Goal: Navigation & Orientation: Understand site structure

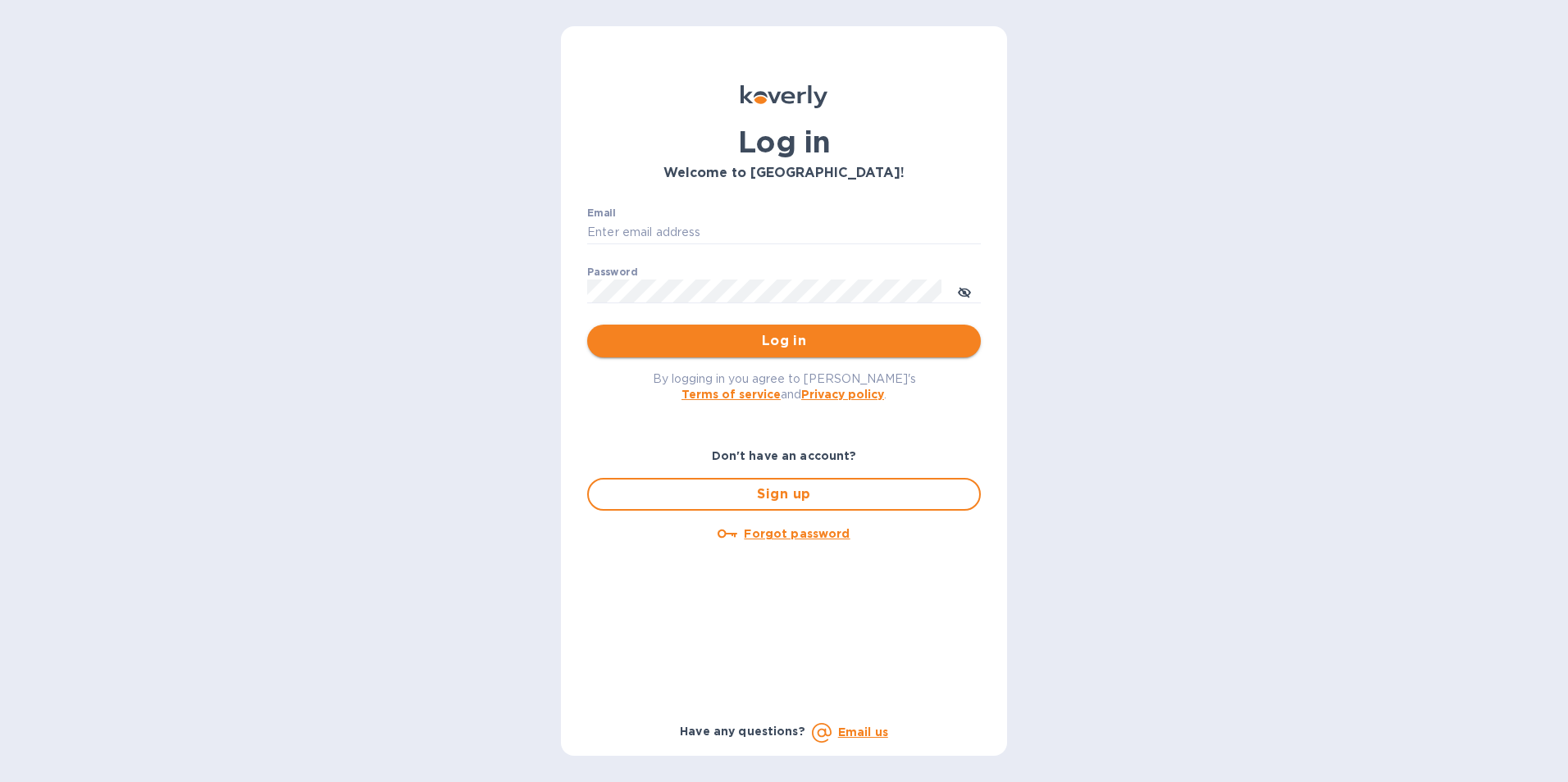
type input "[EMAIL_ADDRESS][DOMAIN_NAME]"
click at [808, 327] on button "Log in" at bounding box center [784, 341] width 393 height 33
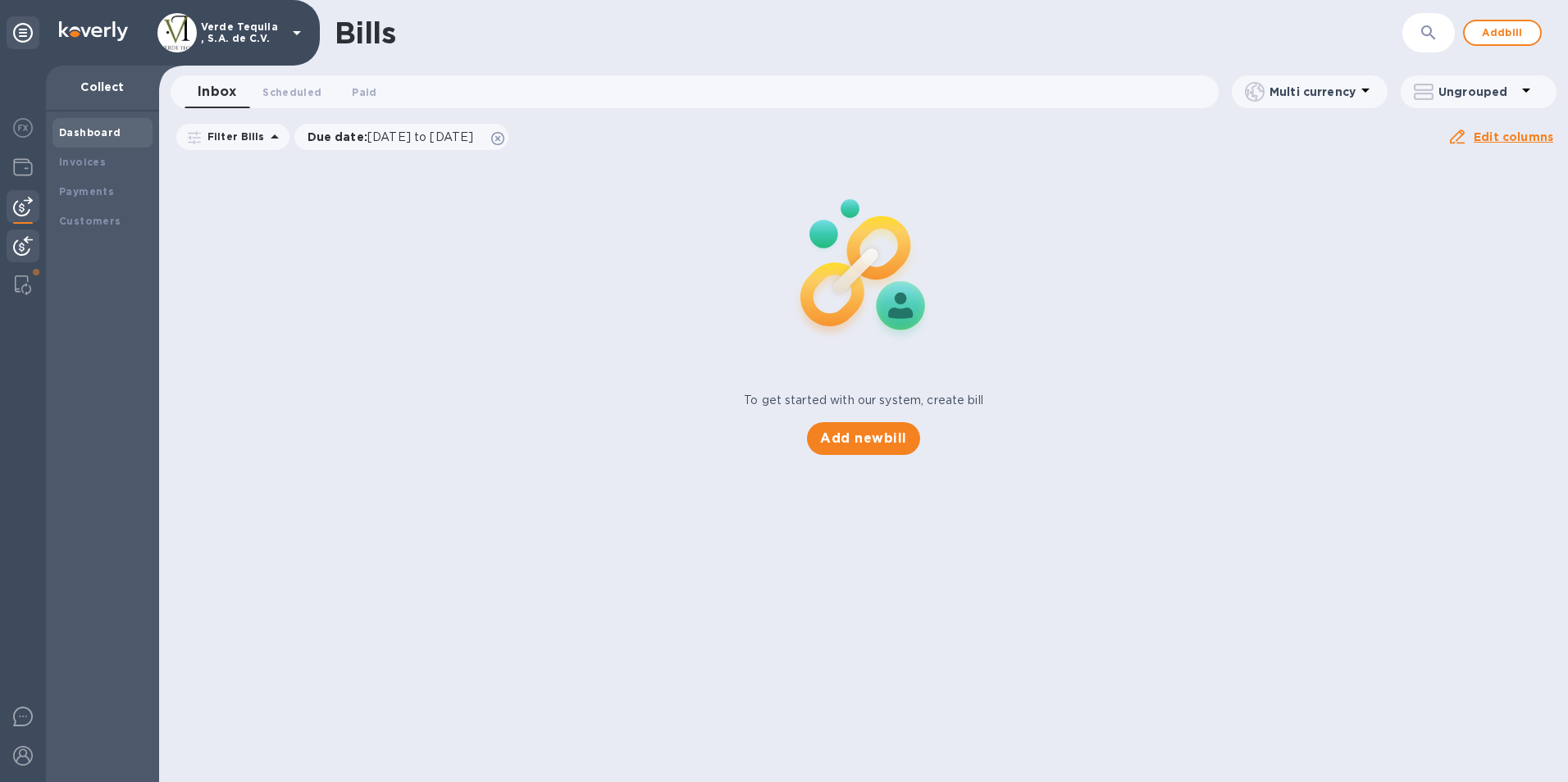
click at [86, 125] on div "Dashboard" at bounding box center [103, 133] width 87 height 16
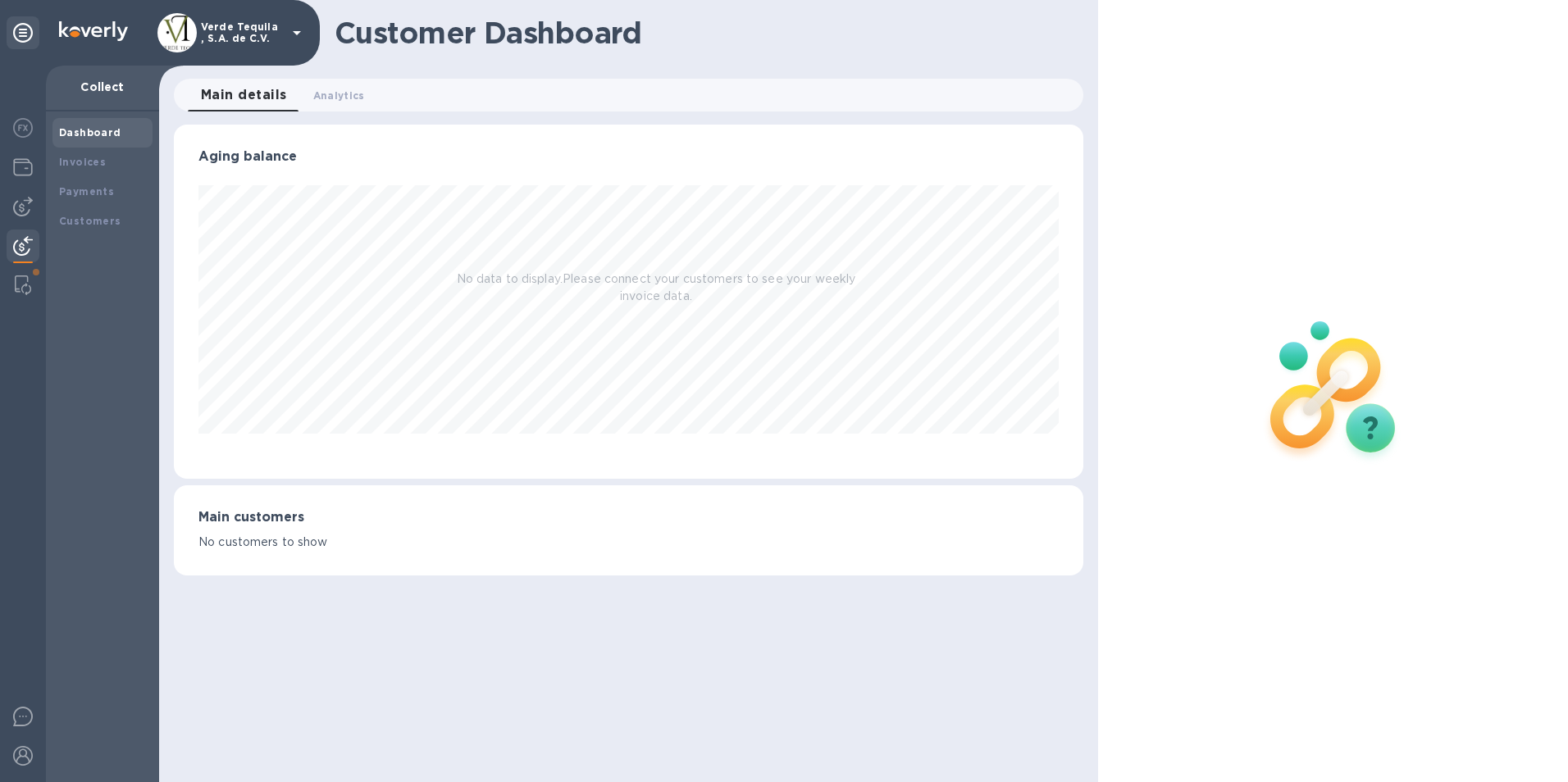
scroll to position [355, 910]
click at [91, 166] on b "Invoices" at bounding box center [82, 162] width 47 height 13
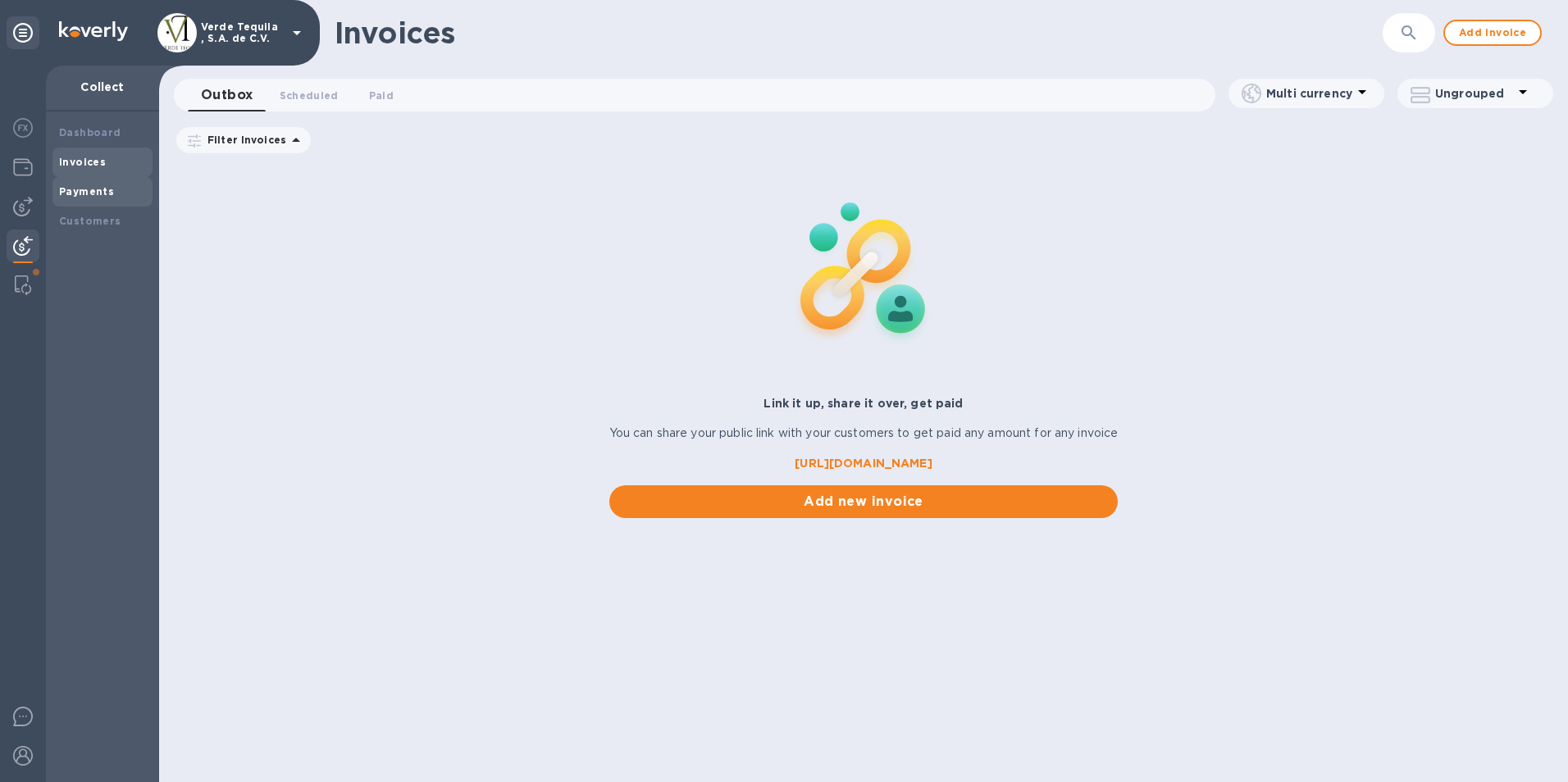
click at [124, 181] on div "Payments" at bounding box center [102, 192] width 100 height 29
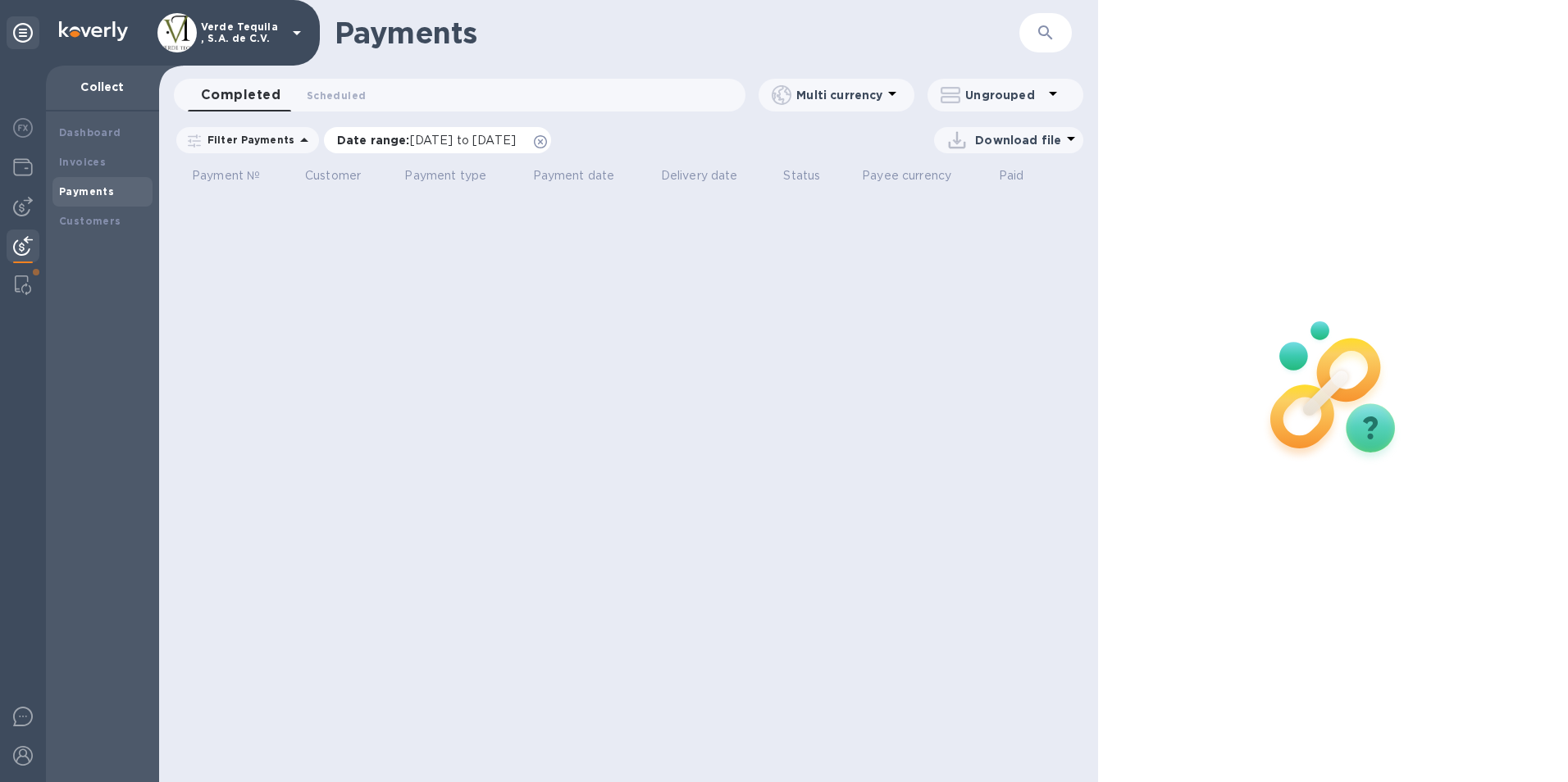
click at [547, 137] on icon at bounding box center [541, 142] width 14 height 14
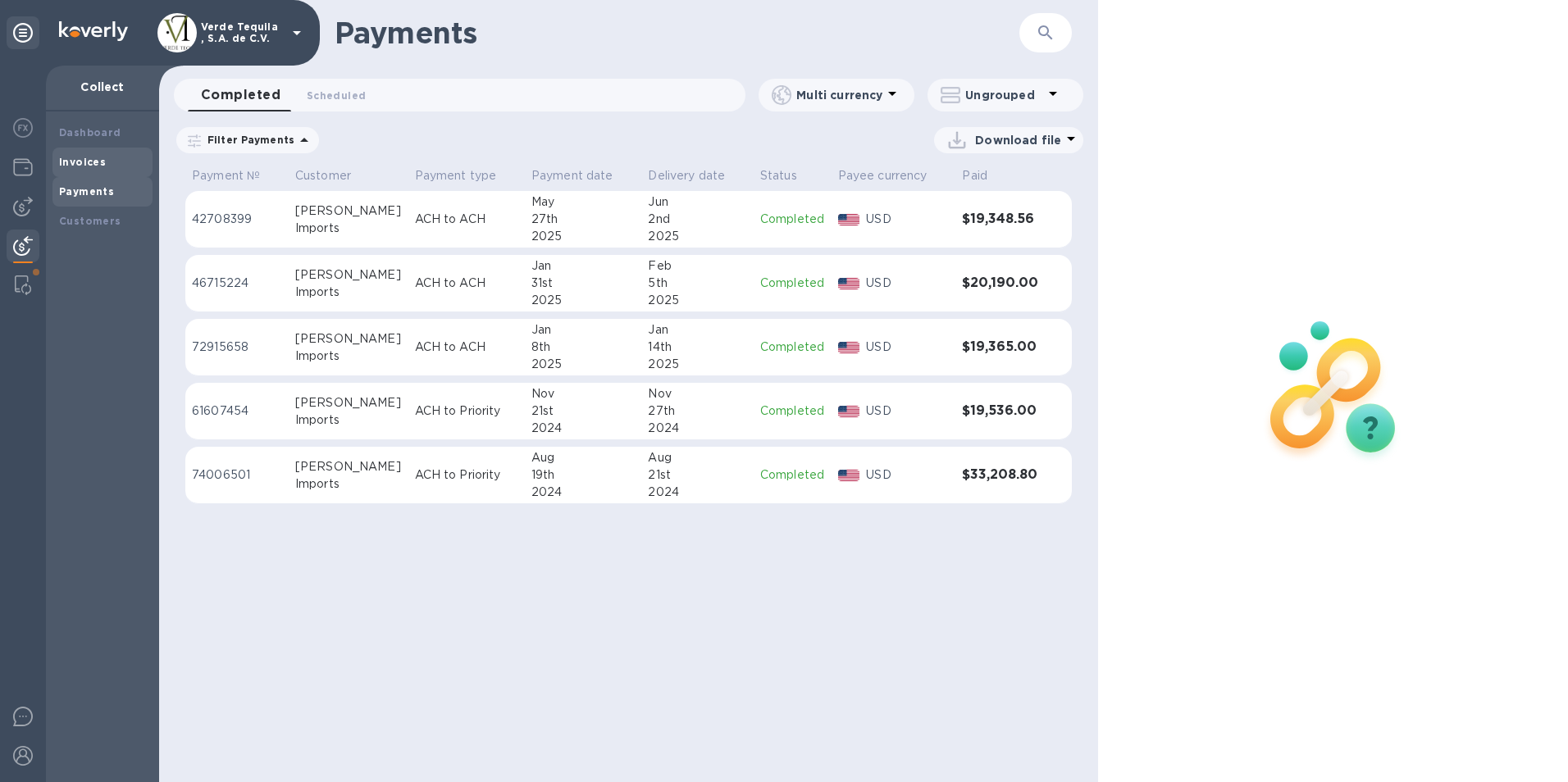
click at [110, 163] on div "Invoices" at bounding box center [103, 162] width 87 height 16
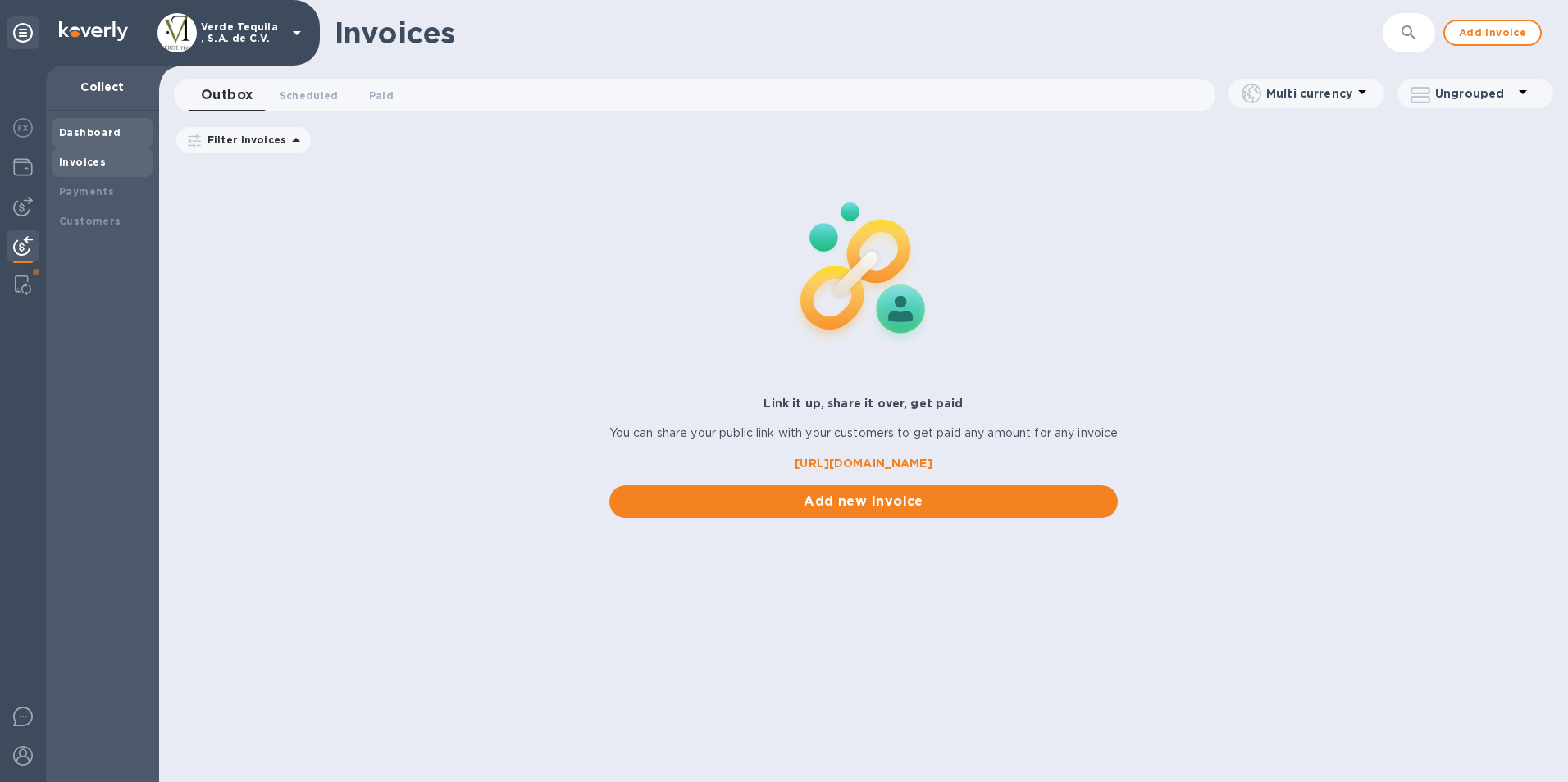
click at [104, 125] on div "Dashboard" at bounding box center [103, 133] width 87 height 16
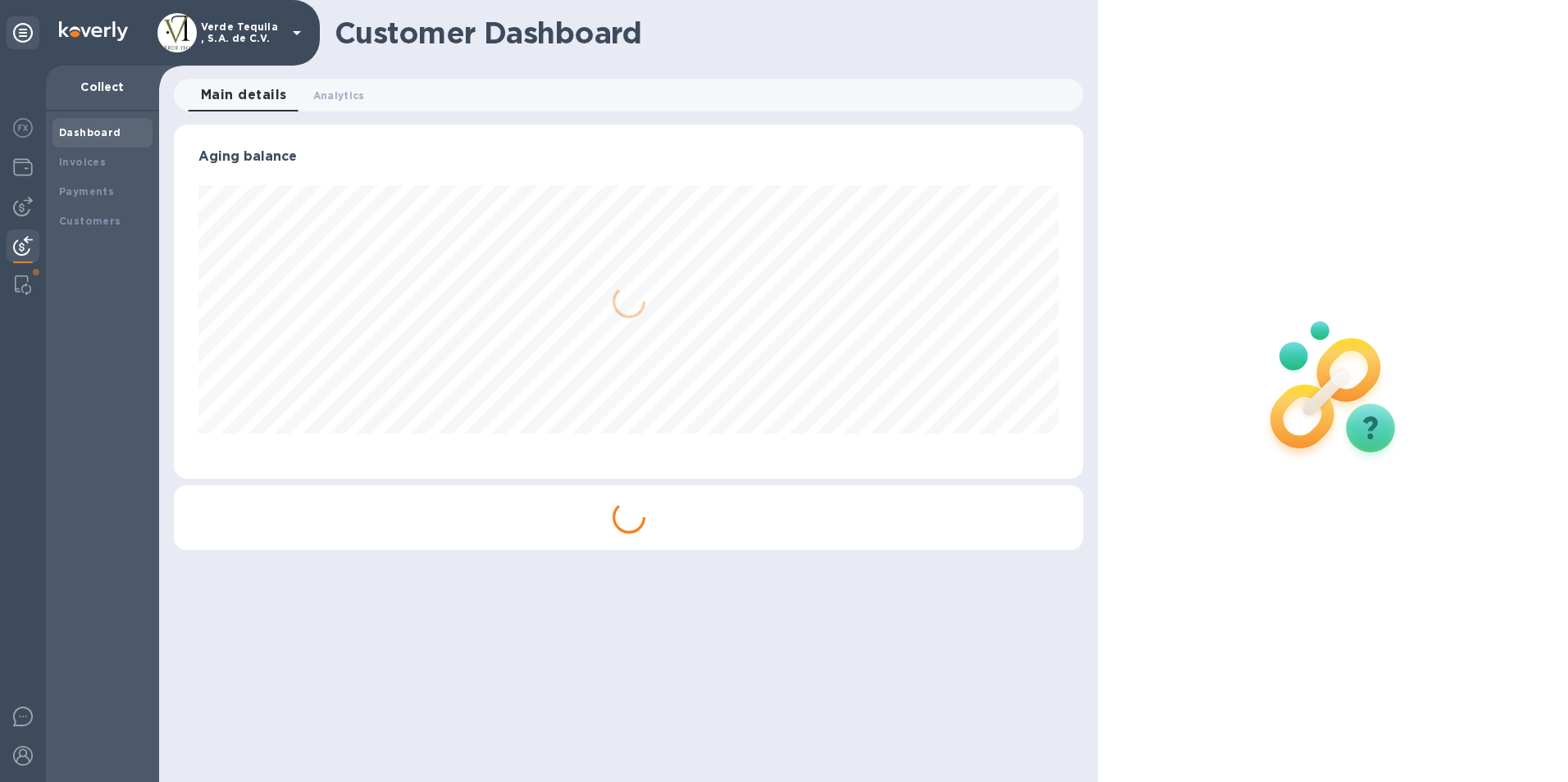
scroll to position [355, 910]
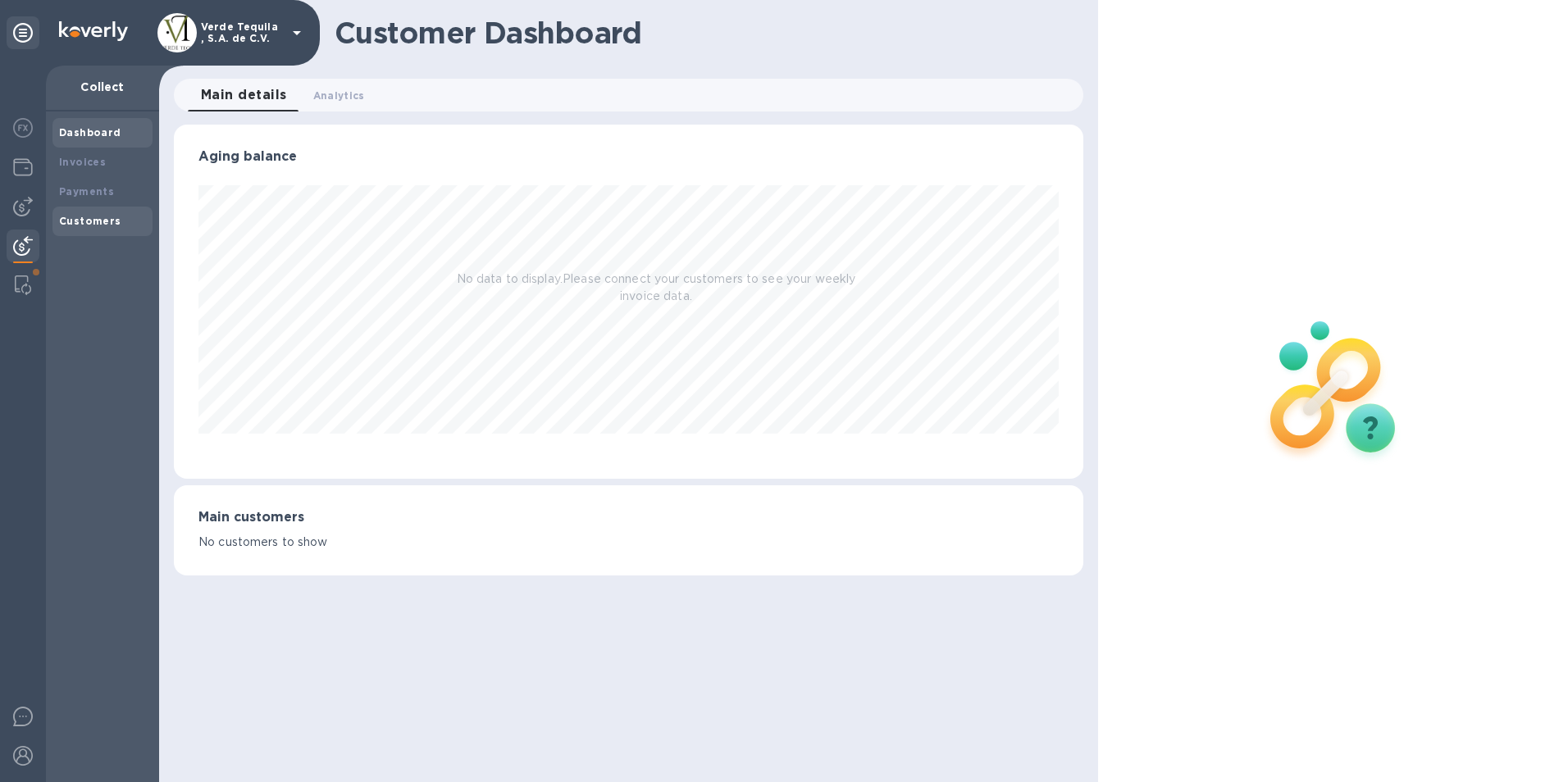
click at [99, 220] on b "Customers" at bounding box center [90, 221] width 62 height 13
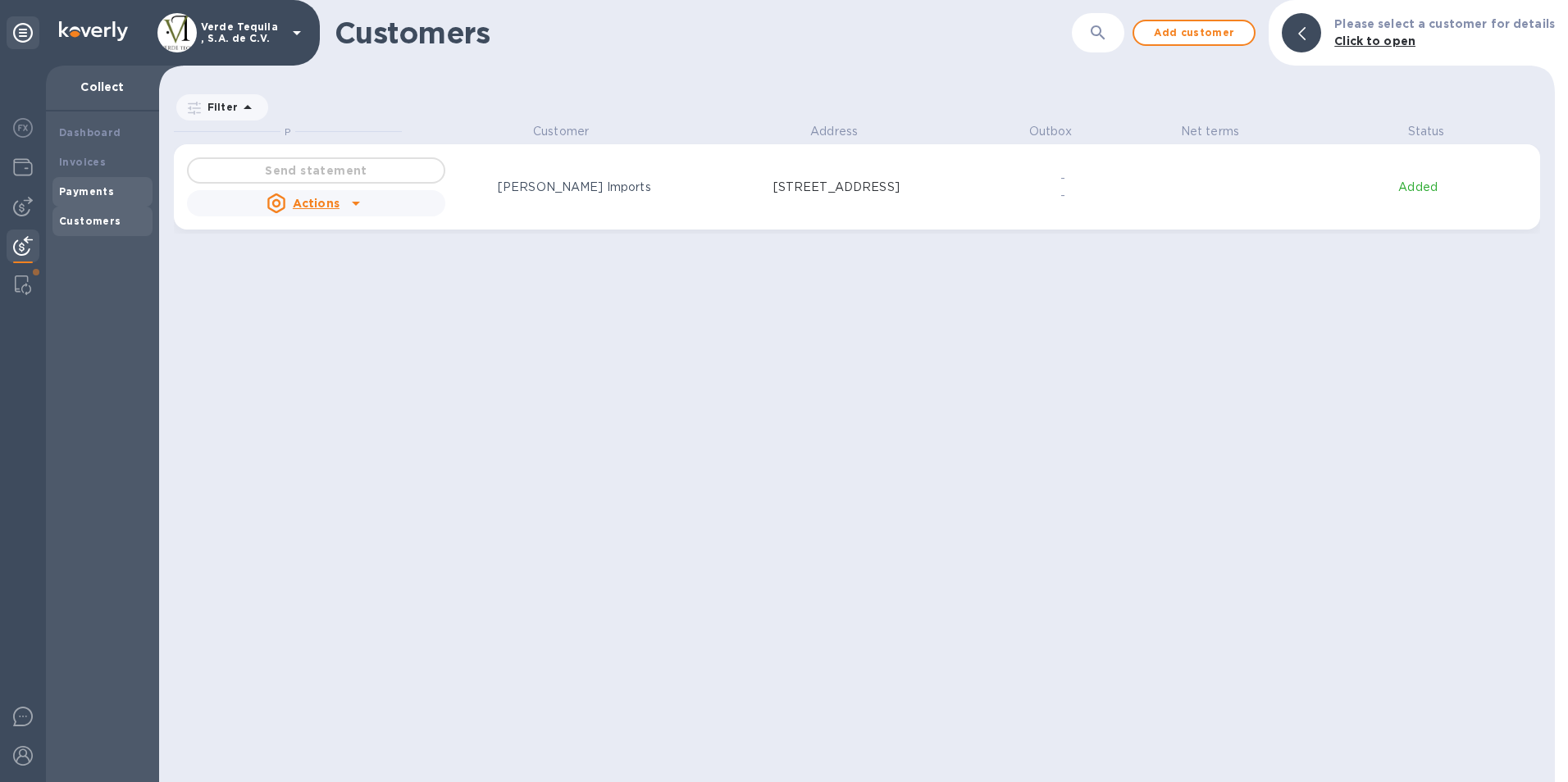
scroll to position [647, 1390]
click at [98, 201] on div "Payments" at bounding box center [102, 192] width 100 height 29
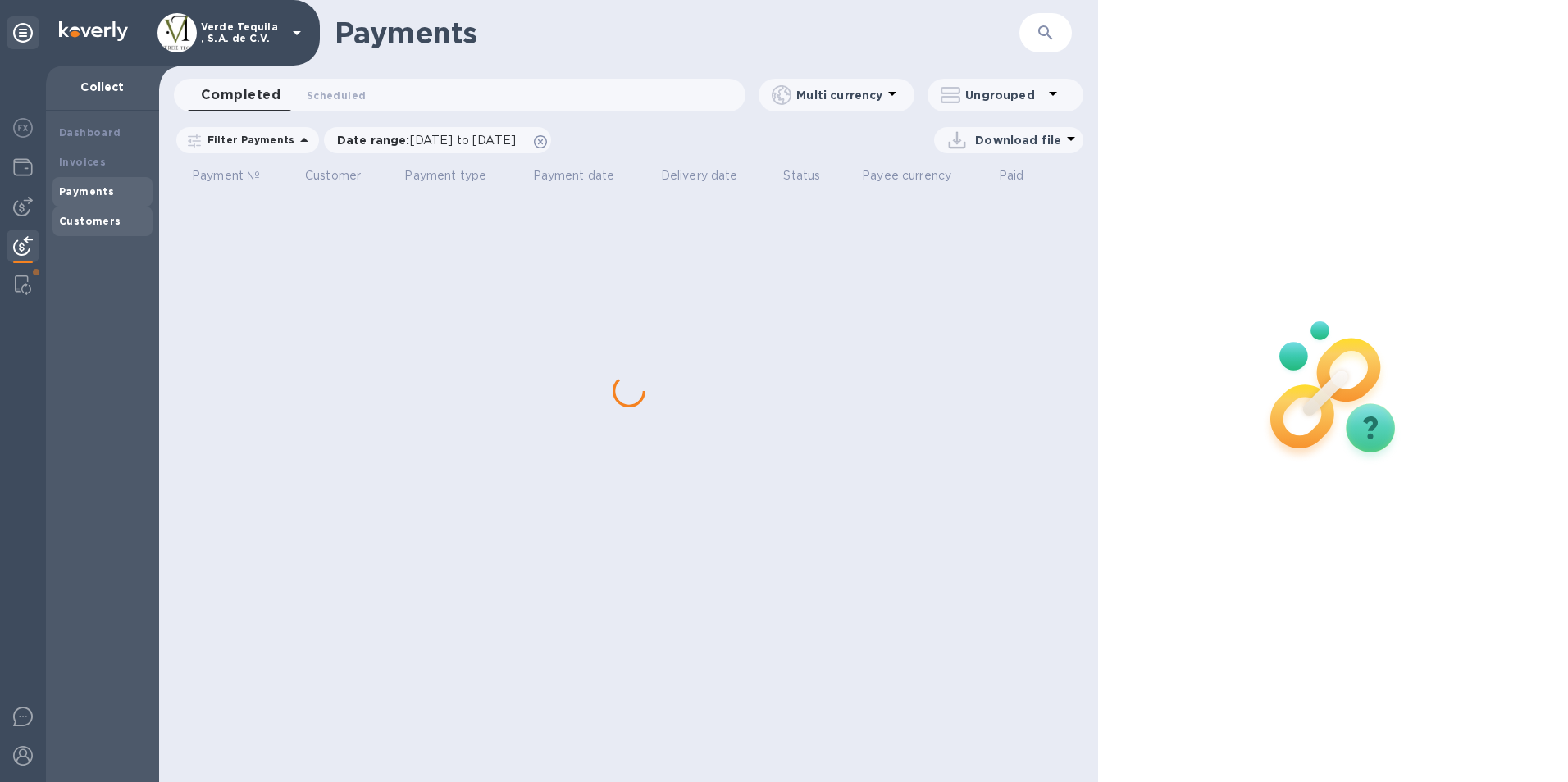
click at [122, 223] on div "Customers" at bounding box center [103, 221] width 87 height 16
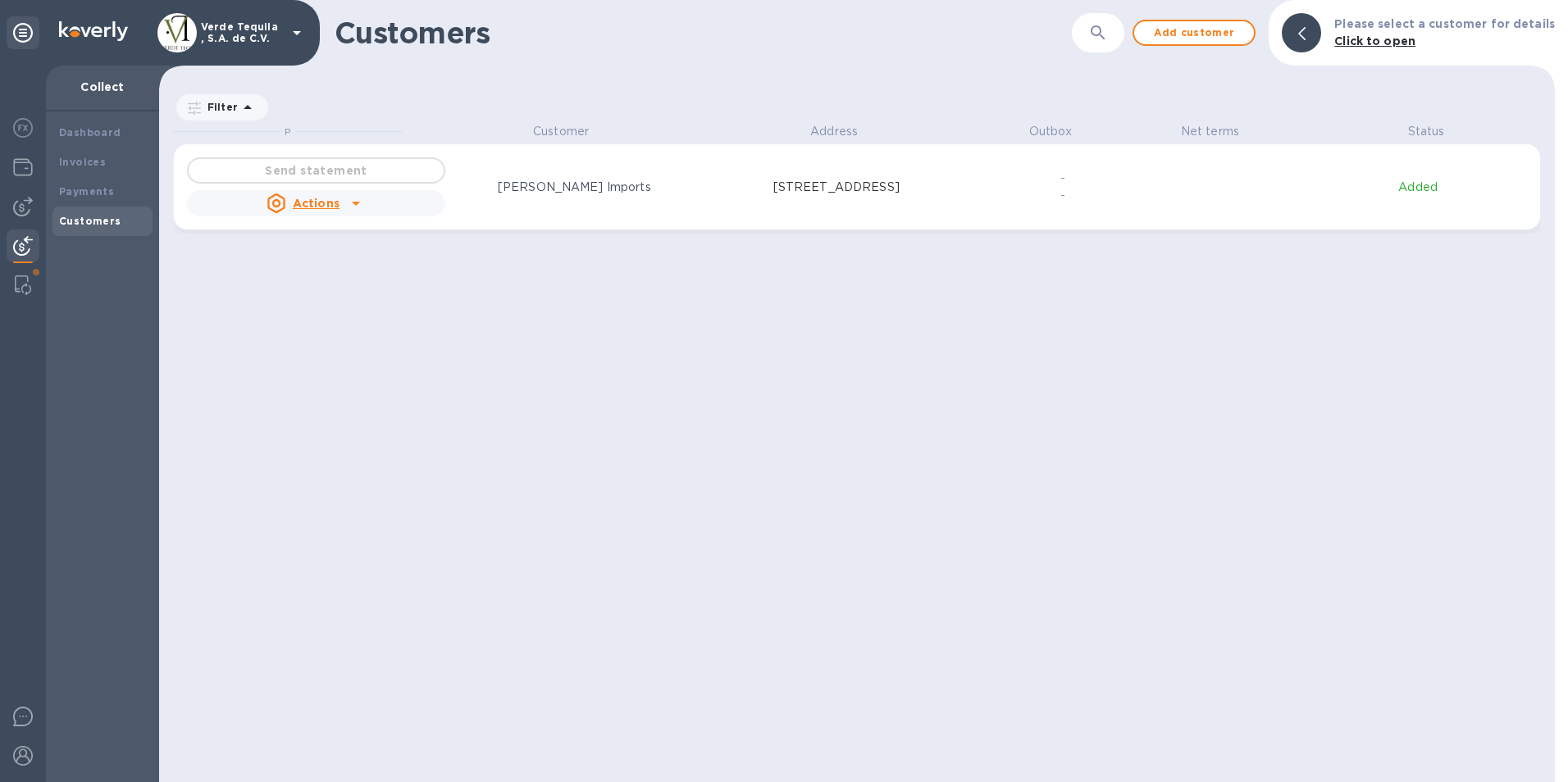
scroll to position [647, 1390]
click at [116, 202] on div "Payments" at bounding box center [102, 192] width 100 height 29
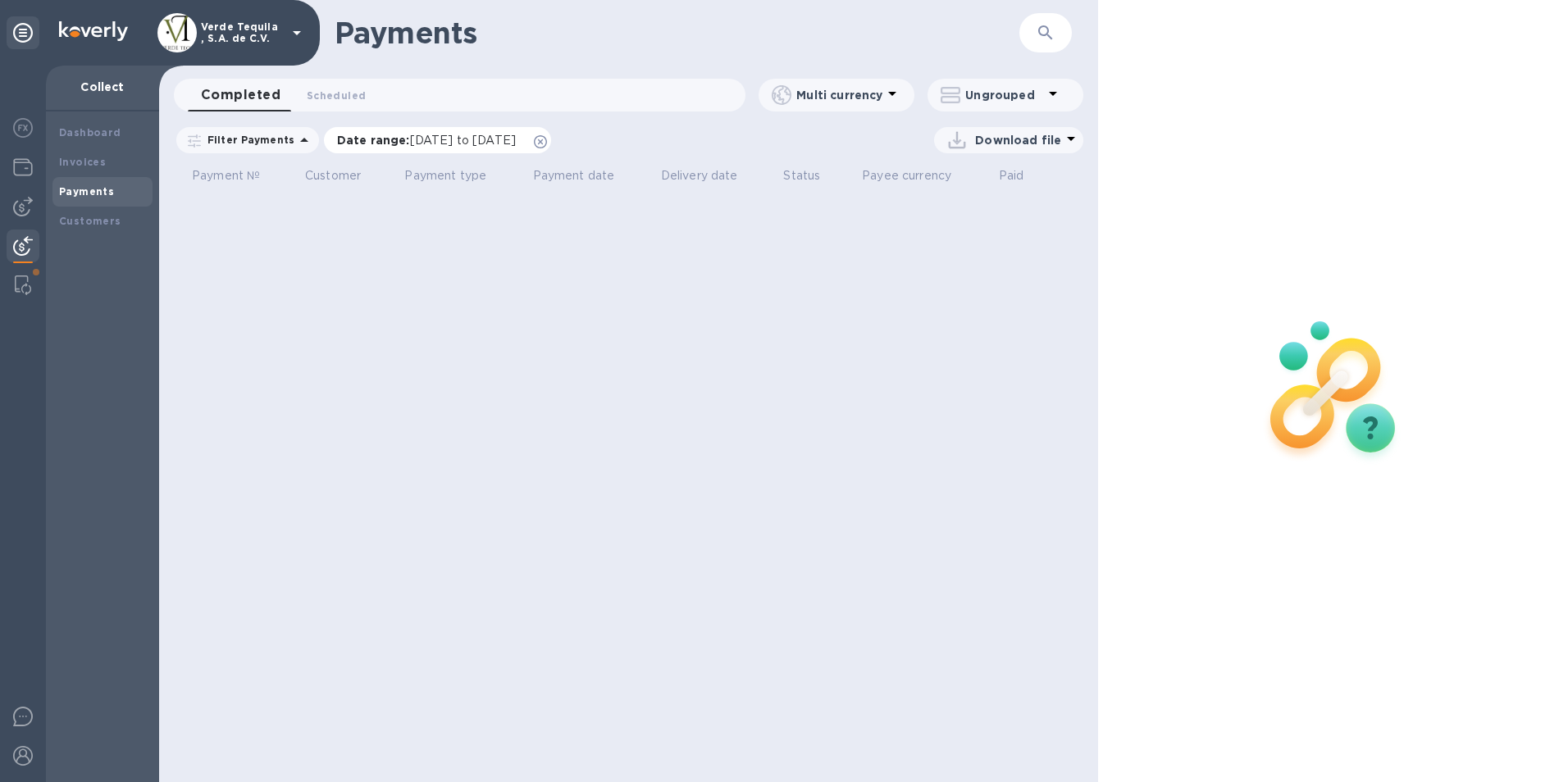
click at [547, 141] on icon at bounding box center [541, 142] width 14 height 14
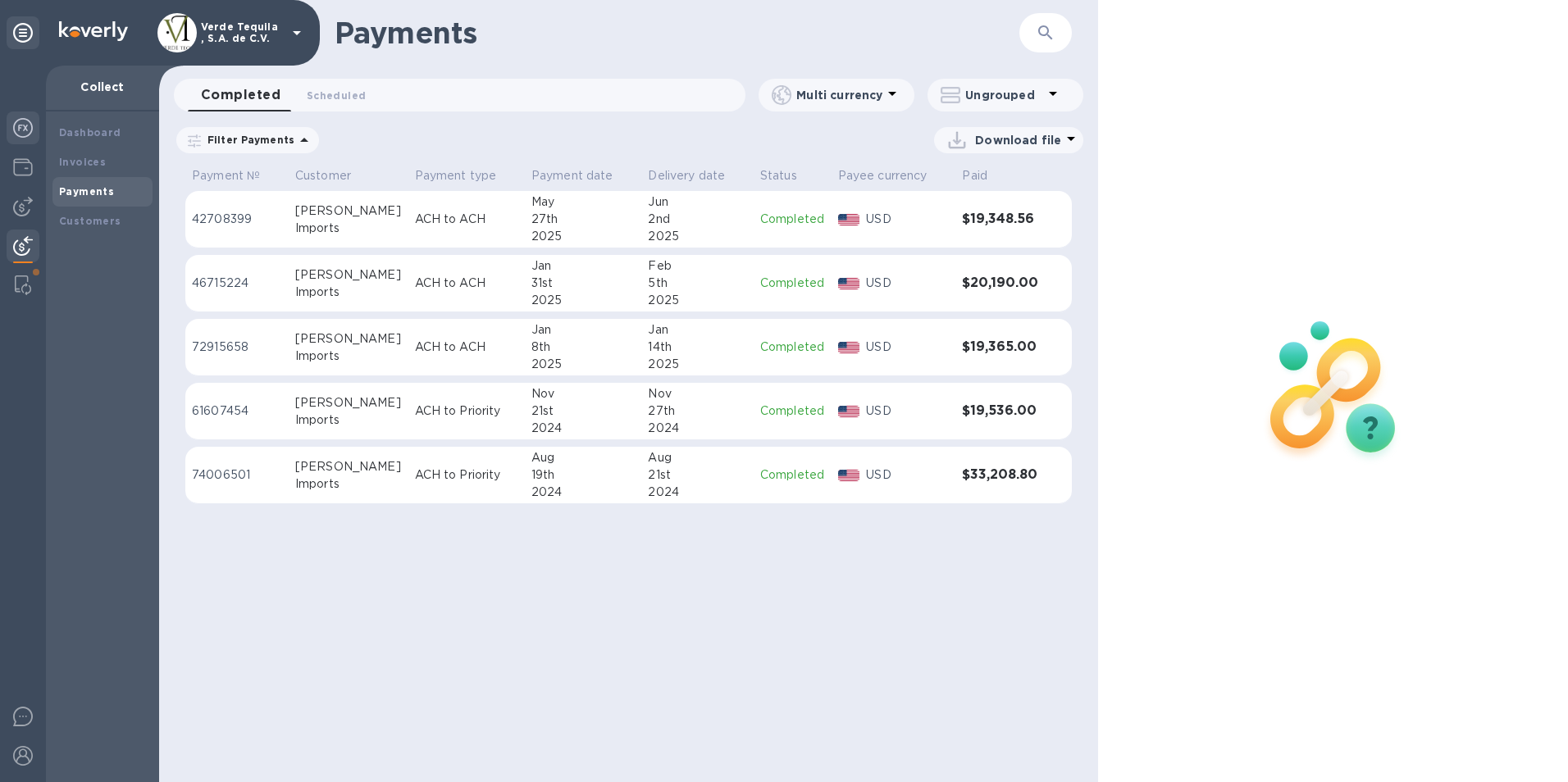
click at [20, 122] on img at bounding box center [23, 128] width 19 height 19
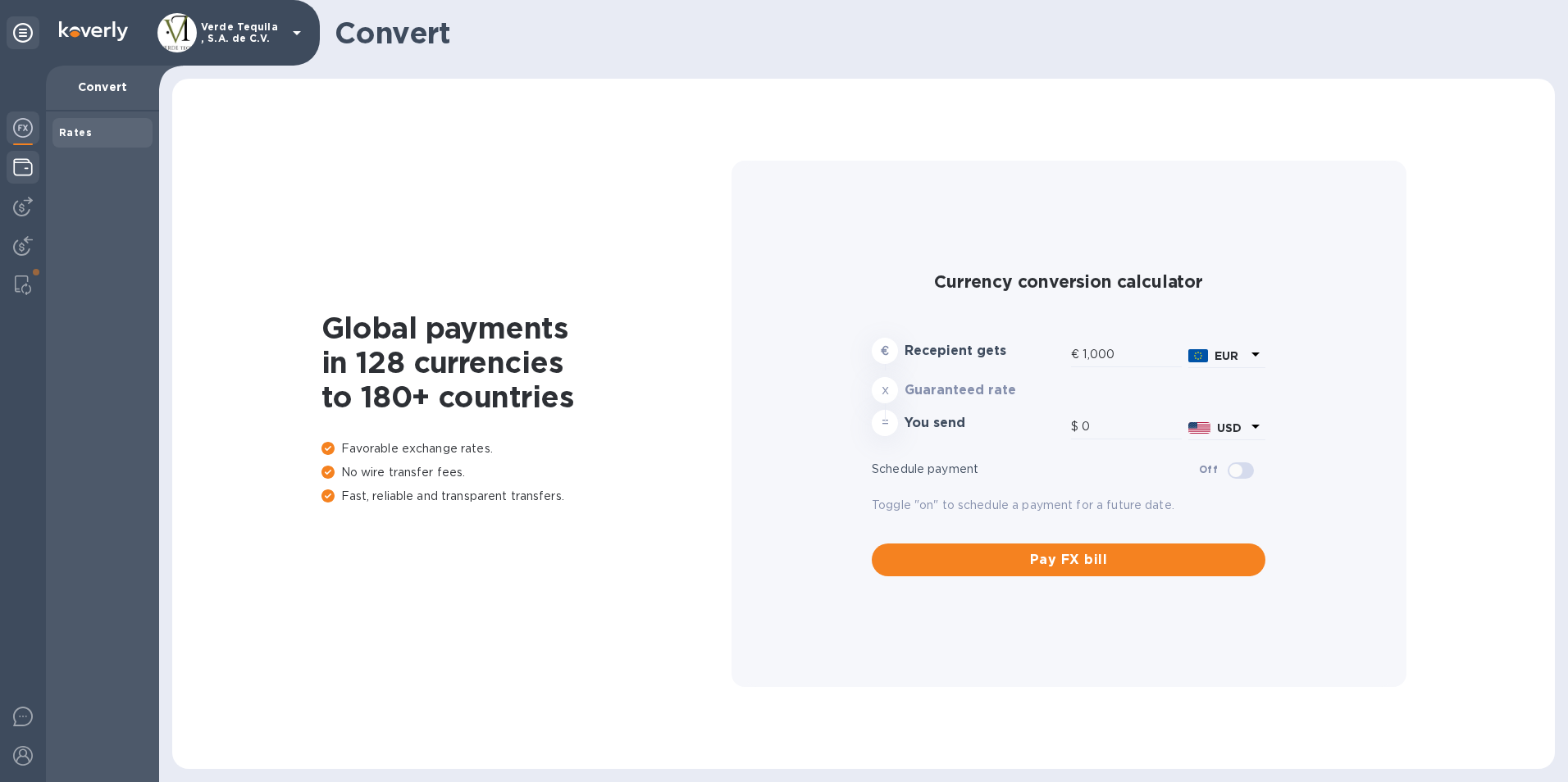
click at [18, 161] on img at bounding box center [23, 167] width 19 height 19
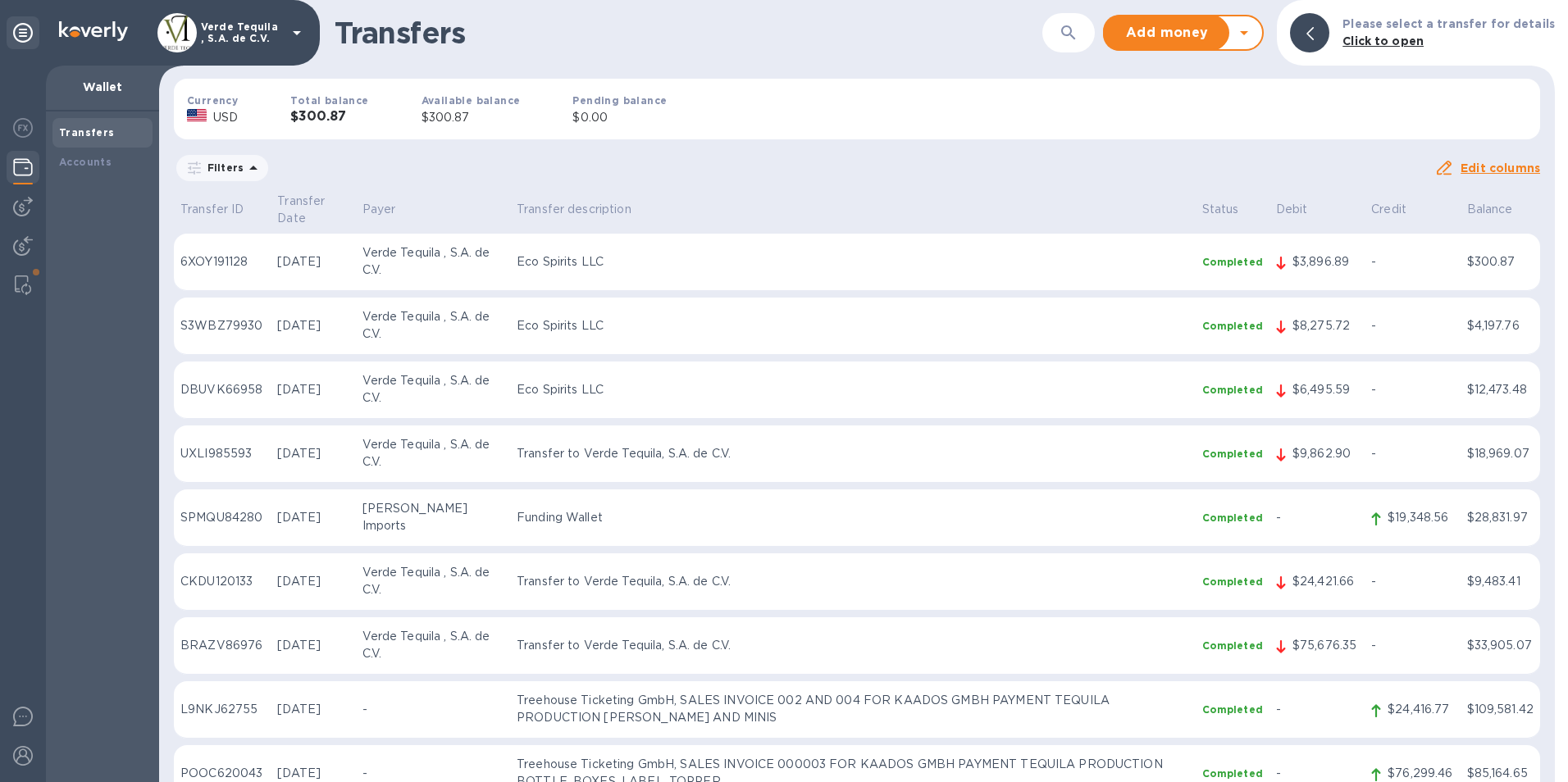
click at [149, 10] on div "Verde Tequila , S.A. de C.V." at bounding box center [160, 33] width 320 height 66
